Goal: Use online tool/utility: Use online tool/utility

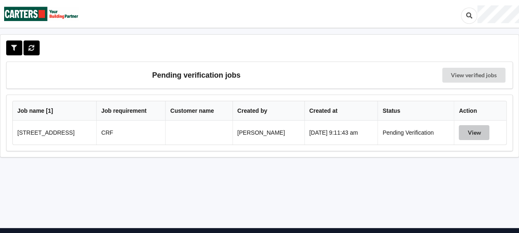
click at [479, 131] on button "View" at bounding box center [474, 132] width 31 height 15
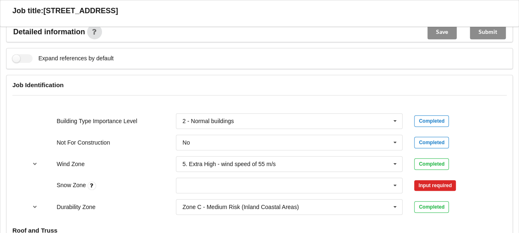
scroll to position [413, 0]
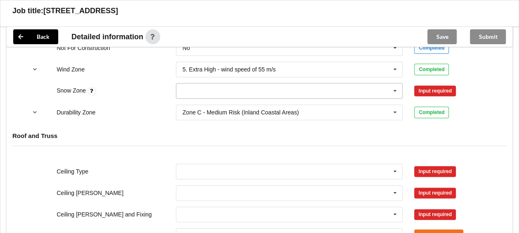
click at [299, 91] on input "text" at bounding box center [290, 90] width 226 height 15
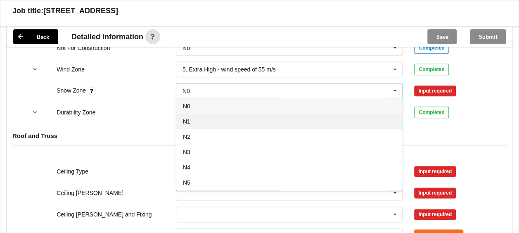
click at [232, 115] on div "N1" at bounding box center [289, 121] width 226 height 15
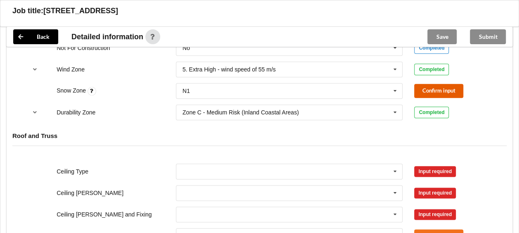
click at [416, 90] on button "Confirm input" at bounding box center [438, 91] width 49 height 14
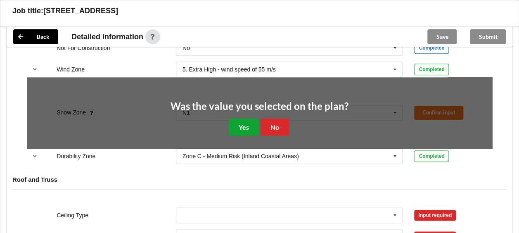
click at [250, 126] on button "Yes" at bounding box center [244, 126] width 30 height 17
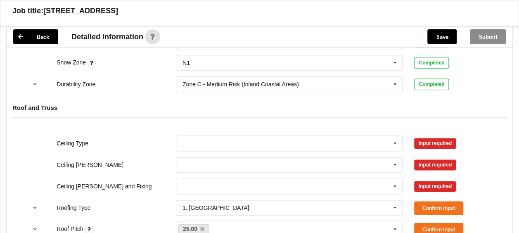
scroll to position [454, 0]
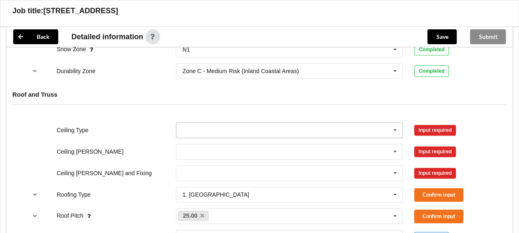
click at [397, 131] on icon at bounding box center [395, 130] width 12 height 15
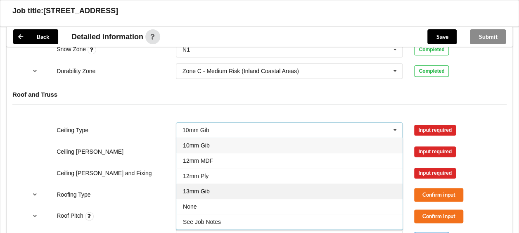
click at [302, 188] on div "13mm Gib" at bounding box center [289, 190] width 226 height 15
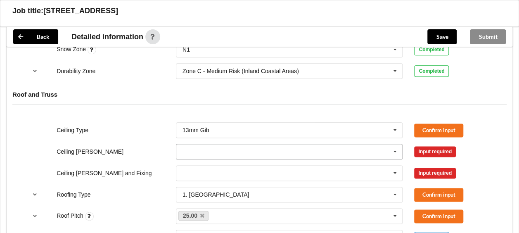
click at [398, 149] on icon at bounding box center [395, 151] width 12 height 15
drag, startPoint x: 348, startPoint y: 176, endPoint x: 382, endPoint y: 166, distance: 35.3
click at [348, 176] on div "450mm" at bounding box center [289, 181] width 226 height 15
click at [391, 172] on icon at bounding box center [395, 173] width 12 height 15
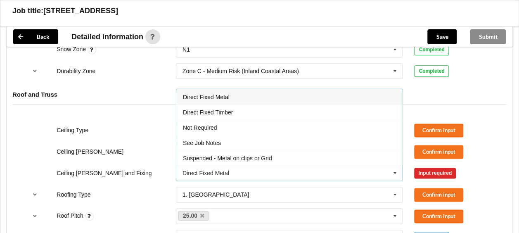
drag, startPoint x: 362, startPoint y: 156, endPoint x: 399, endPoint y: 162, distance: 37.5
click at [362, 157] on div "Suspended - Metal on clips or Grid" at bounding box center [289, 157] width 226 height 15
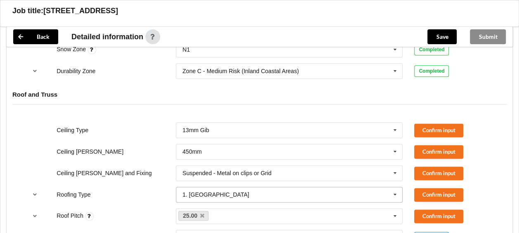
click at [385, 191] on input "text" at bounding box center [290, 194] width 226 height 15
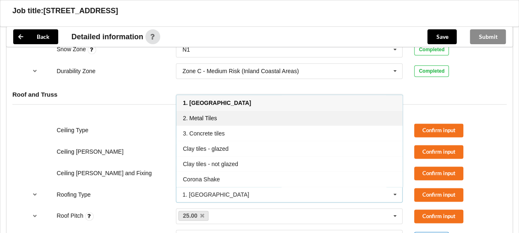
click at [332, 120] on div "2. Metal Tiles" at bounding box center [289, 117] width 226 height 15
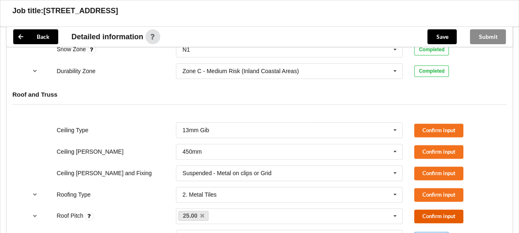
click at [428, 211] on button "Confirm input" at bounding box center [438, 216] width 49 height 14
click at [436, 188] on button "Confirm input" at bounding box center [438, 195] width 49 height 14
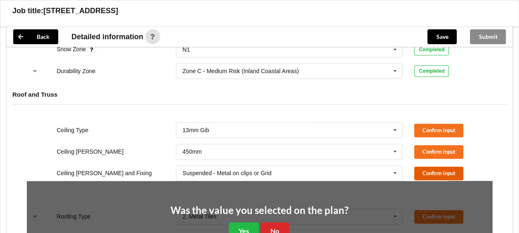
click at [431, 176] on button "Confirm input" at bounding box center [438, 173] width 49 height 14
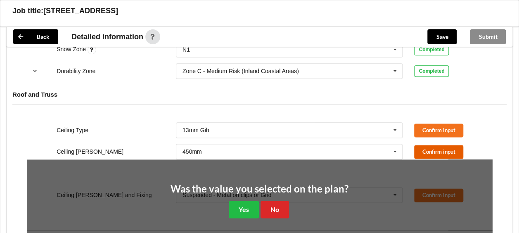
click at [431, 151] on button "Confirm input" at bounding box center [438, 152] width 49 height 14
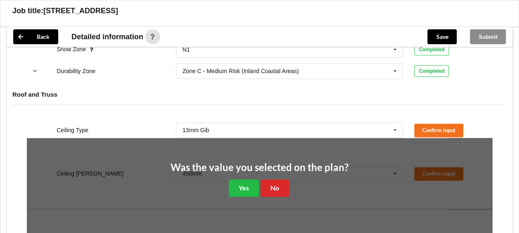
click at [433, 135] on div "Ceiling Type 13mm Gib 10mm Gib 12mm MDF 12mm Ply 13mm Gib None See Job Notes Co…" at bounding box center [259, 129] width 477 height 27
click at [431, 128] on button "Confirm input" at bounding box center [438, 130] width 49 height 14
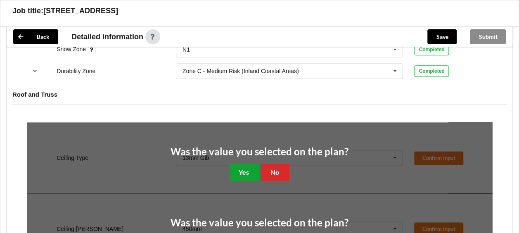
click at [249, 169] on button "Yes" at bounding box center [244, 171] width 30 height 17
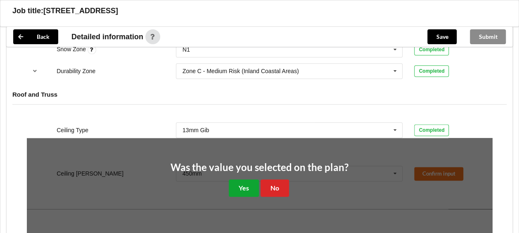
drag, startPoint x: 249, startPoint y: 182, endPoint x: 250, endPoint y: 192, distance: 10.4
click at [249, 182] on button "Yes" at bounding box center [244, 187] width 30 height 17
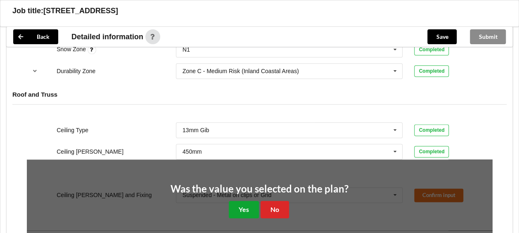
drag, startPoint x: 249, startPoint y: 205, endPoint x: 247, endPoint y: 211, distance: 7.1
click at [249, 205] on button "Yes" at bounding box center [244, 209] width 30 height 17
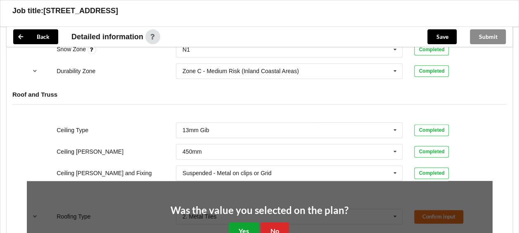
click at [242, 224] on button "Yes" at bounding box center [244, 230] width 30 height 17
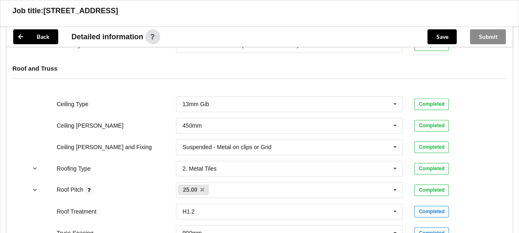
scroll to position [578, 0]
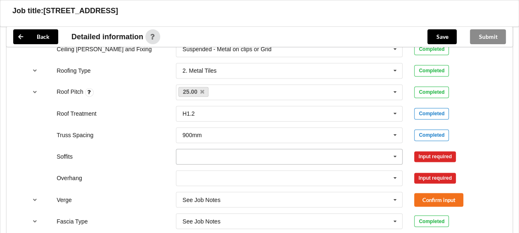
click at [392, 156] on icon at bounding box center [395, 156] width 12 height 15
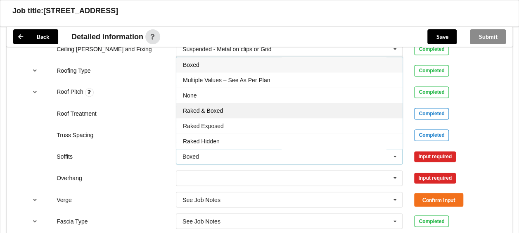
click at [285, 105] on div "Raked & Boxed" at bounding box center [289, 110] width 226 height 15
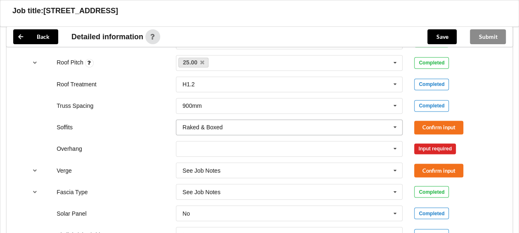
scroll to position [619, 0]
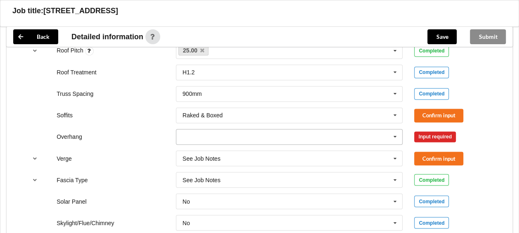
click at [393, 135] on icon at bounding box center [395, 136] width 12 height 15
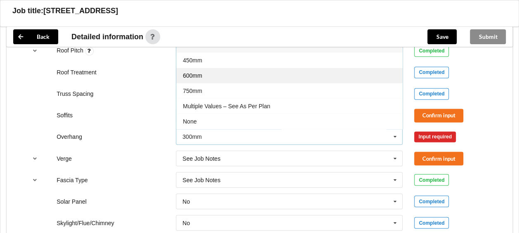
click at [289, 72] on div "600mm" at bounding box center [289, 75] width 226 height 15
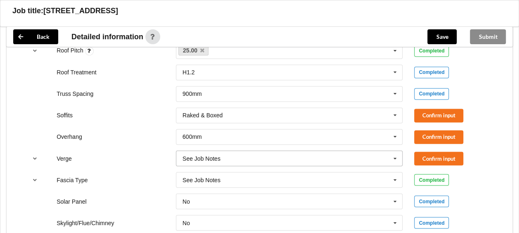
click at [394, 156] on icon at bounding box center [395, 158] width 12 height 15
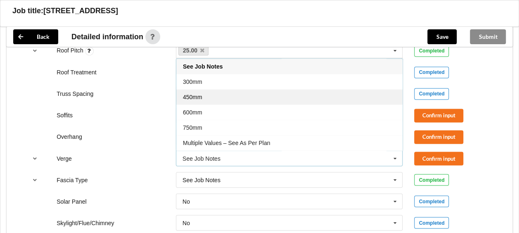
click at [258, 90] on div "450mm" at bounding box center [289, 96] width 226 height 15
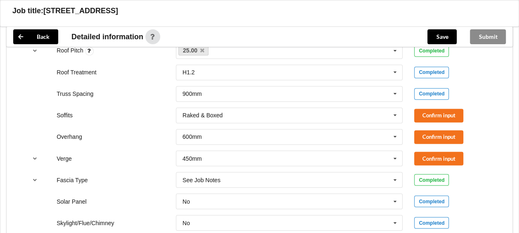
click at [443, 106] on div "Soffits Raked & Boxed Boxed Multiple Values – See As Per Plan None Raked & Boxe…" at bounding box center [259, 115] width 477 height 27
click at [443, 111] on button "Confirm input" at bounding box center [438, 116] width 49 height 14
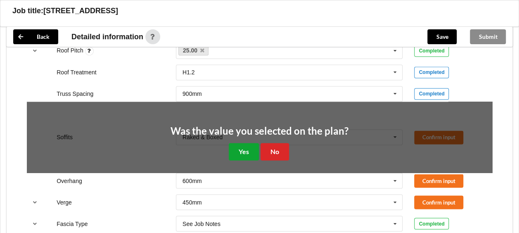
click at [250, 143] on button "Yes" at bounding box center [244, 151] width 30 height 17
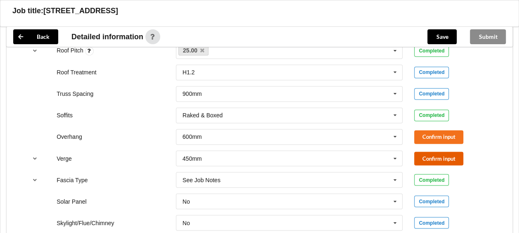
click at [442, 155] on button "Confirm input" at bounding box center [438, 158] width 49 height 14
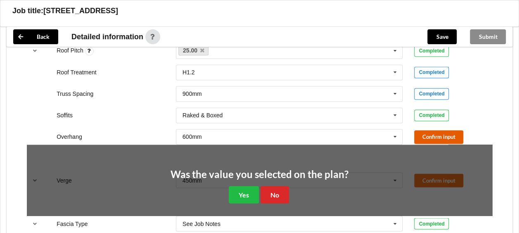
click at [439, 136] on button "Confirm input" at bounding box center [438, 137] width 49 height 14
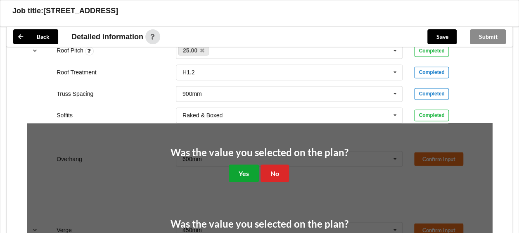
click at [244, 177] on button "Yes" at bounding box center [244, 172] width 30 height 17
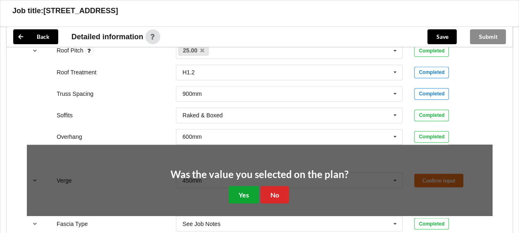
click at [242, 200] on button "Yes" at bounding box center [244, 194] width 30 height 17
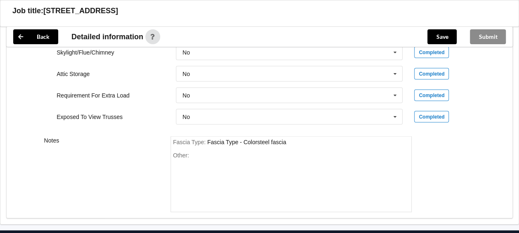
scroll to position [826, 0]
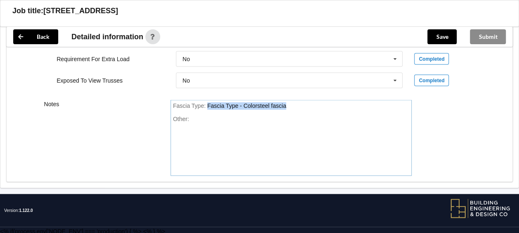
drag, startPoint x: 296, startPoint y: 104, endPoint x: 203, endPoint y: 113, distance: 94.2
click at [203, 113] on div "Fascia Type : Fascia Type - Colorsteel fascia Other:" at bounding box center [290, 138] width 241 height 76
